Goal: Find specific page/section: Find specific page/section

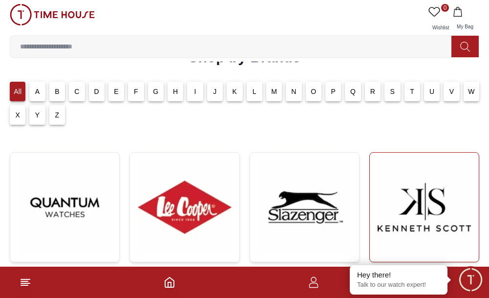
scroll to position [49, 0]
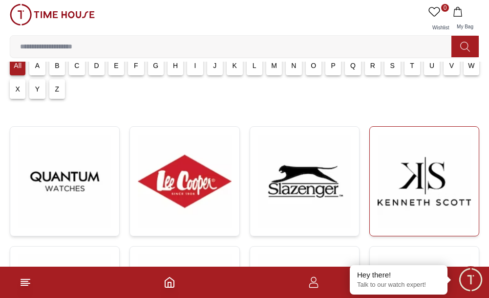
click at [410, 191] on img at bounding box center [424, 180] width 93 height 93
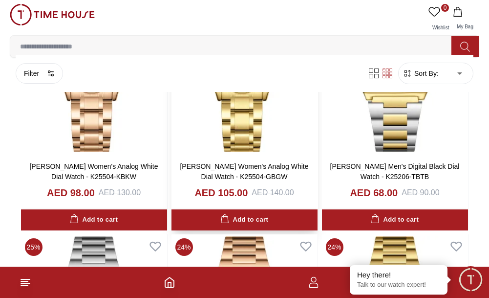
scroll to position [1515, 0]
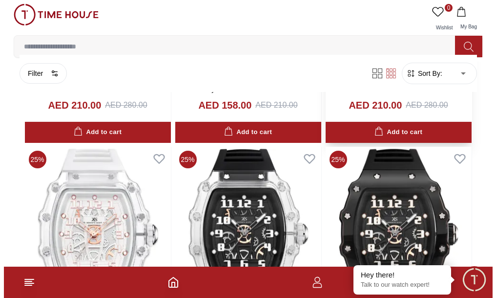
scroll to position [2400, 0]
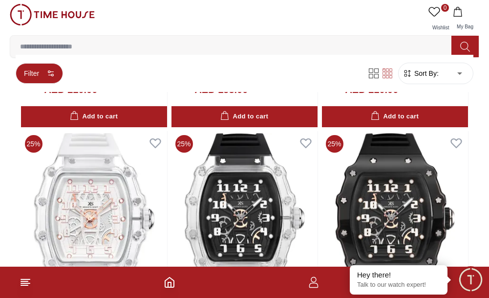
click at [31, 74] on button "Filter" at bounding box center [39, 73] width 47 height 21
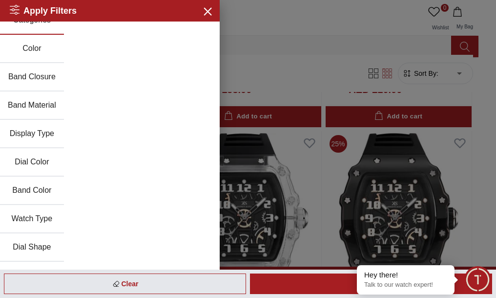
scroll to position [0, 0]
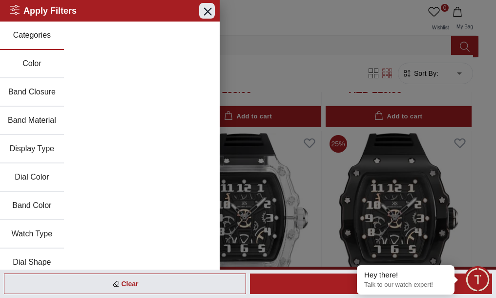
click at [204, 10] on icon "button" at bounding box center [207, 11] width 7 height 7
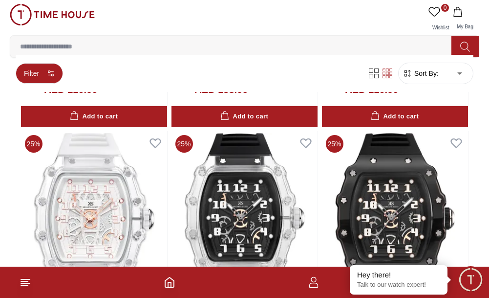
click at [38, 73] on button "Filter" at bounding box center [39, 73] width 47 height 21
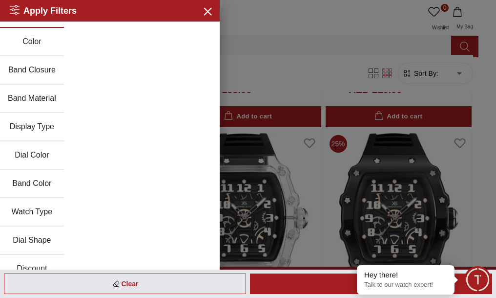
scroll to position [37, 0]
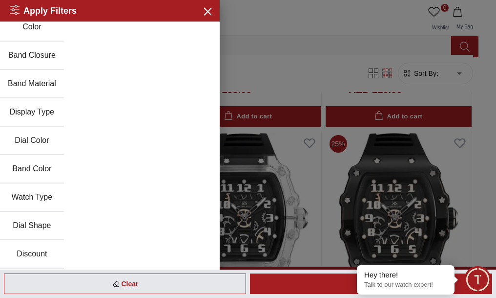
click at [37, 198] on button "Watch Type" at bounding box center [32, 197] width 64 height 28
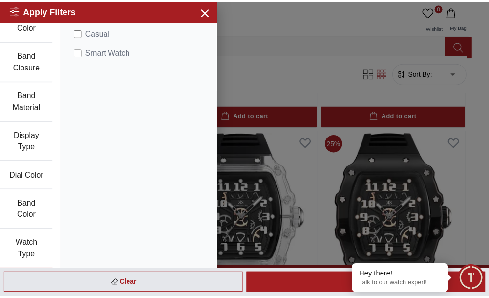
scroll to position [0, 0]
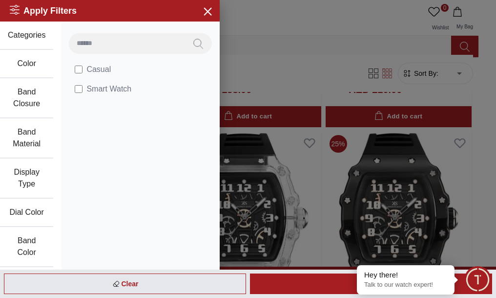
click at [34, 32] on button "Categories" at bounding box center [26, 36] width 53 height 28
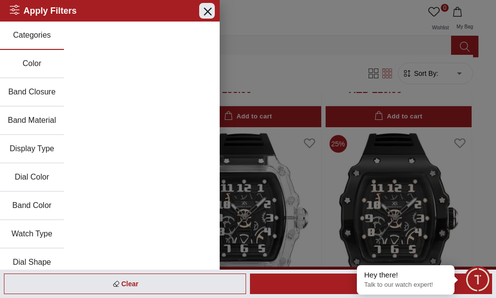
click at [204, 12] on icon "button" at bounding box center [207, 11] width 12 height 12
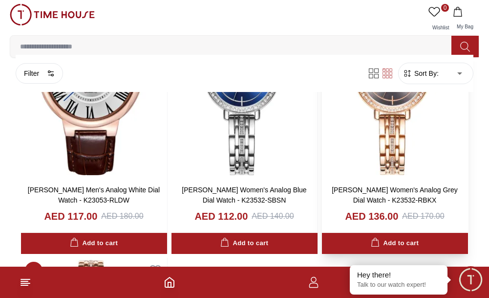
scroll to position [3622, 0]
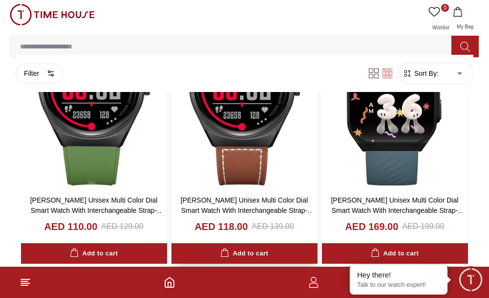
scroll to position [4403, 0]
